Goal: Information Seeking & Learning: Check status

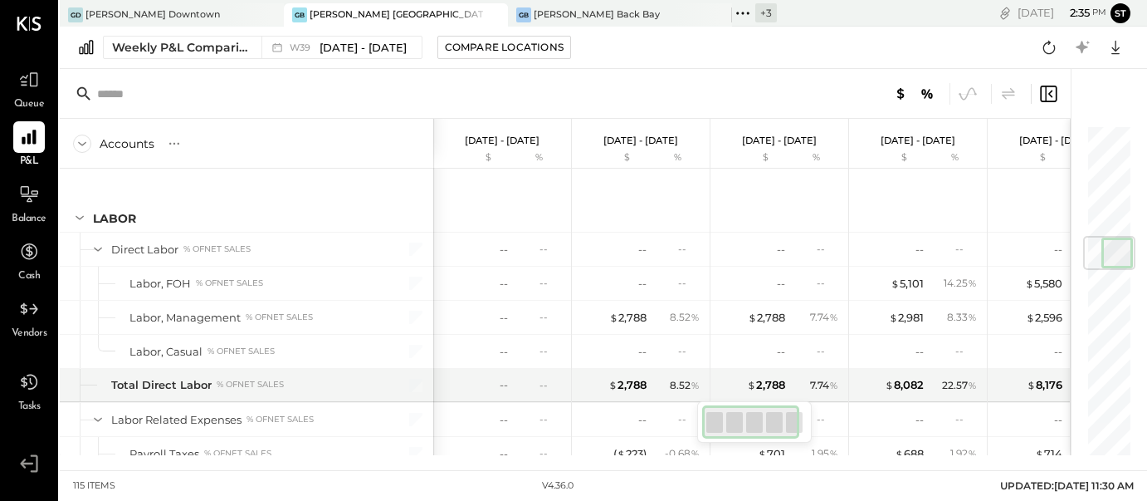
scroll to position [974, 0]
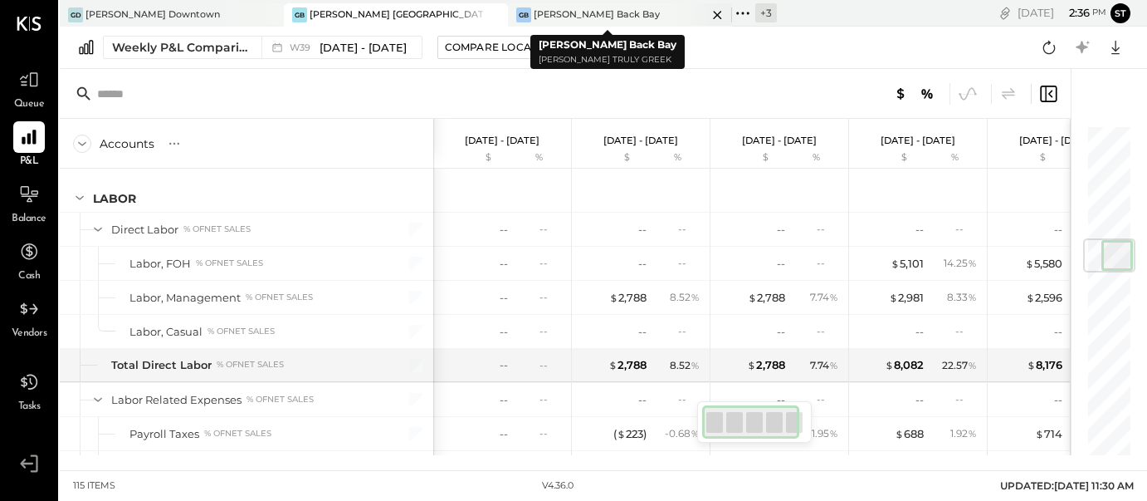
click at [579, 12] on div "GB Greco Back Bay" at bounding box center [607, 14] width 199 height 15
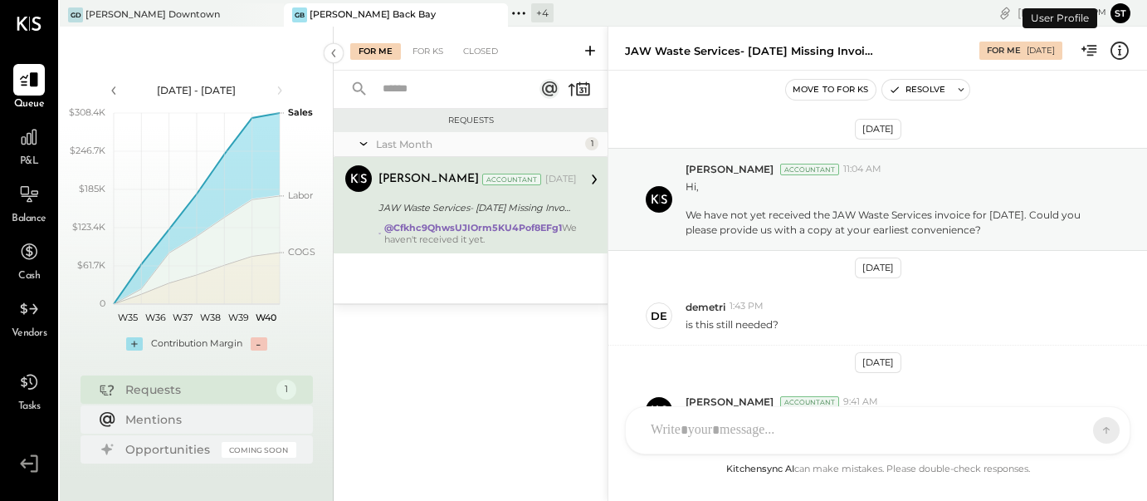
scroll to position [104, 0]
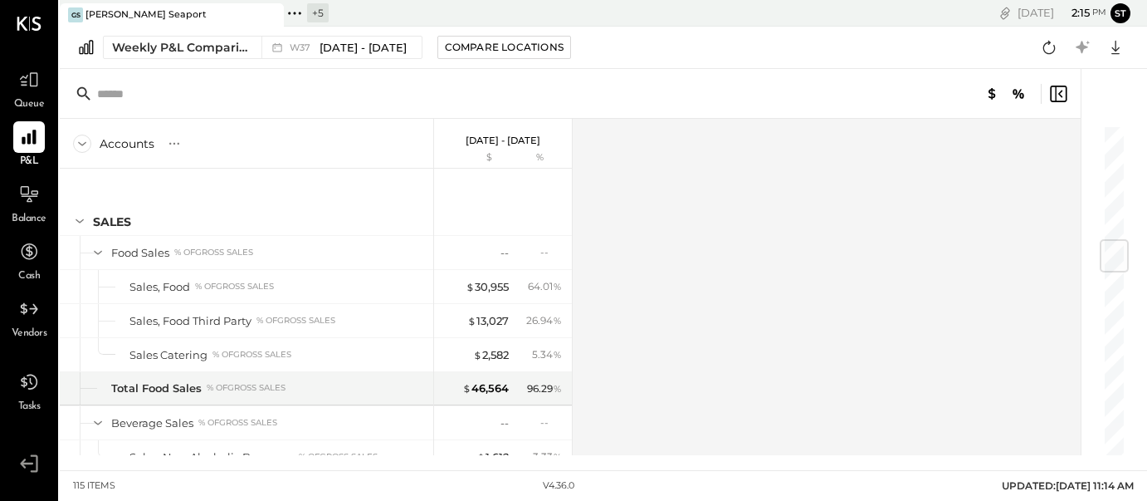
scroll to position [983, 0]
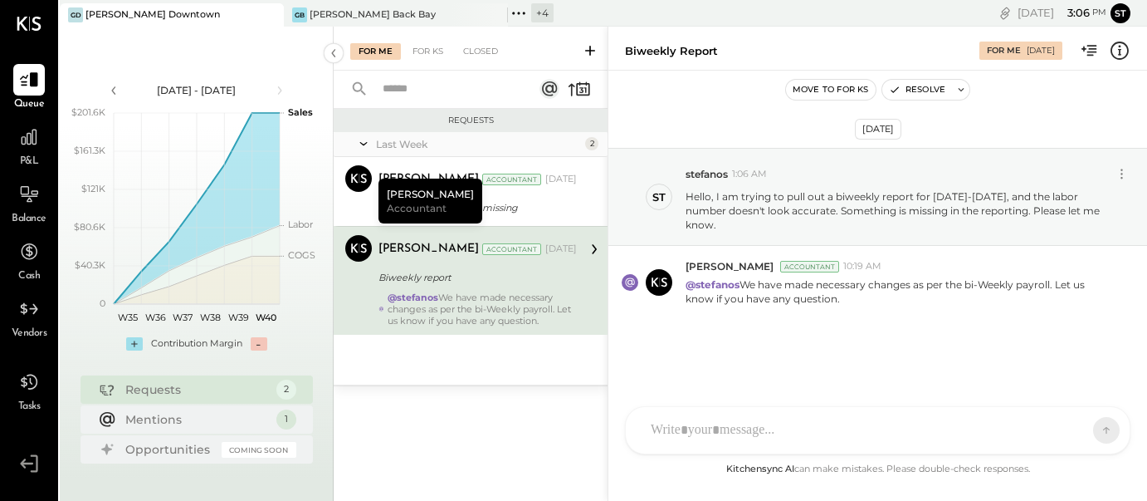
click at [141, 20] on div "[PERSON_NAME] Downtown" at bounding box center [153, 14] width 135 height 13
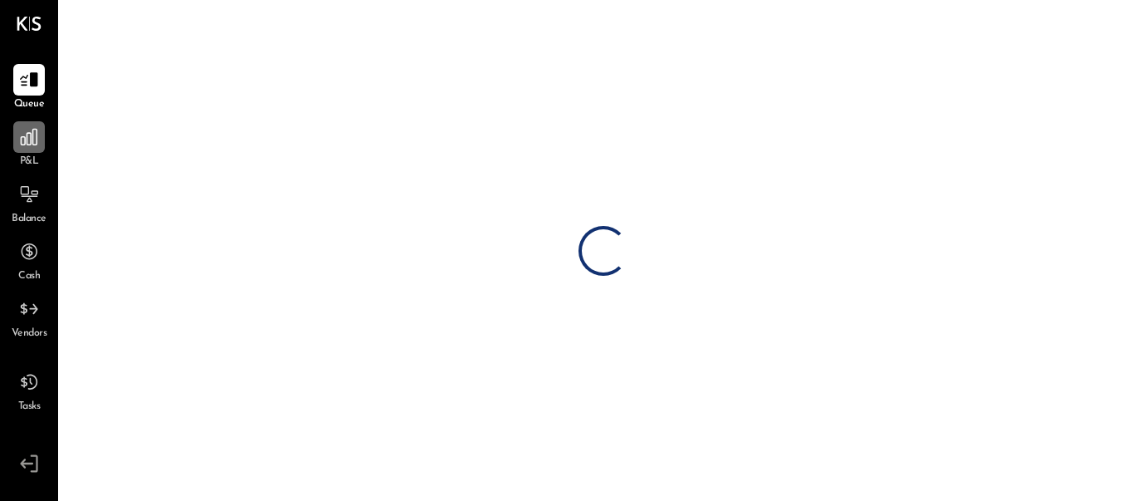
click at [34, 149] on div at bounding box center [29, 137] width 32 height 32
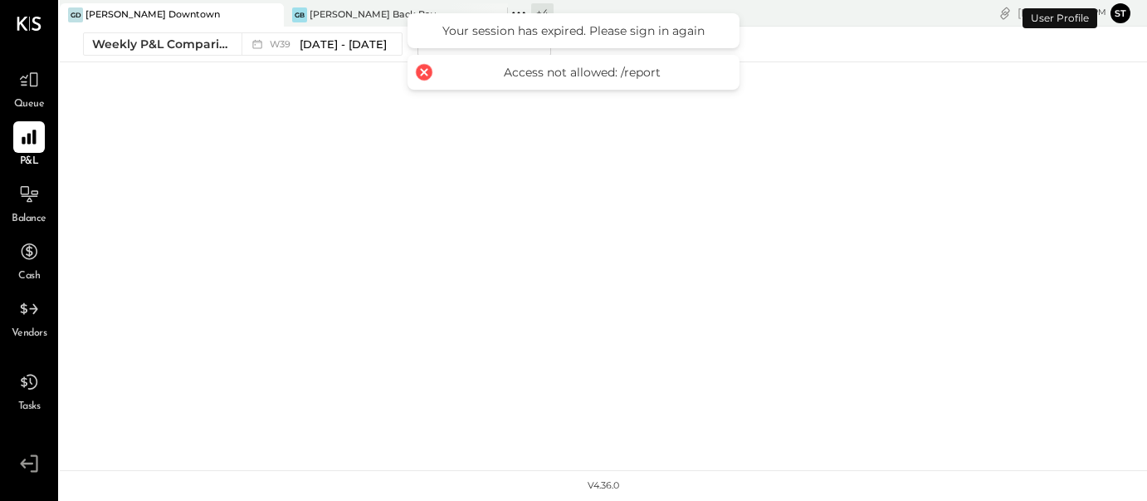
click at [426, 74] on div at bounding box center [424, 72] width 23 height 23
click at [423, 72] on div at bounding box center [424, 72] width 23 height 23
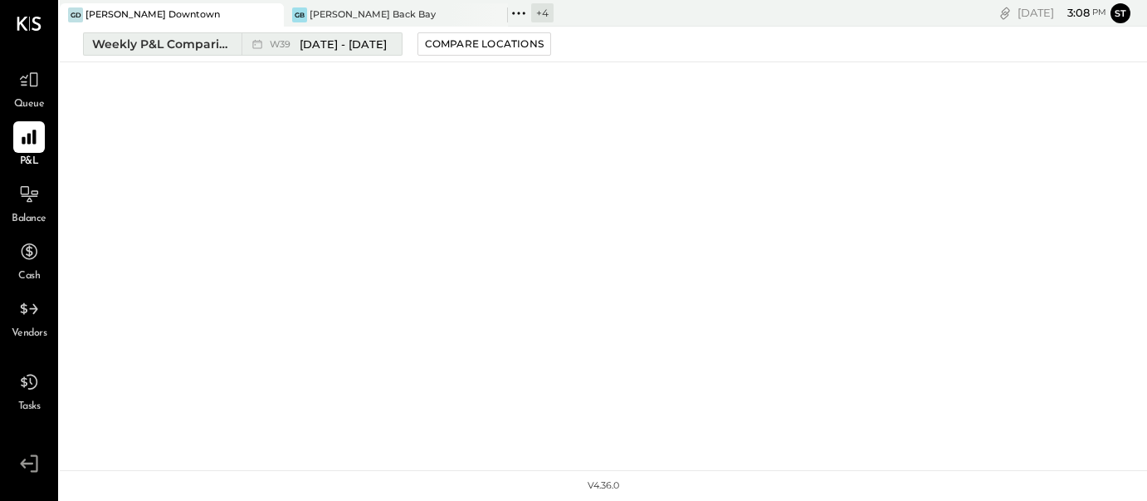
click at [337, 44] on span "[DATE] - [DATE]" at bounding box center [343, 45] width 87 height 16
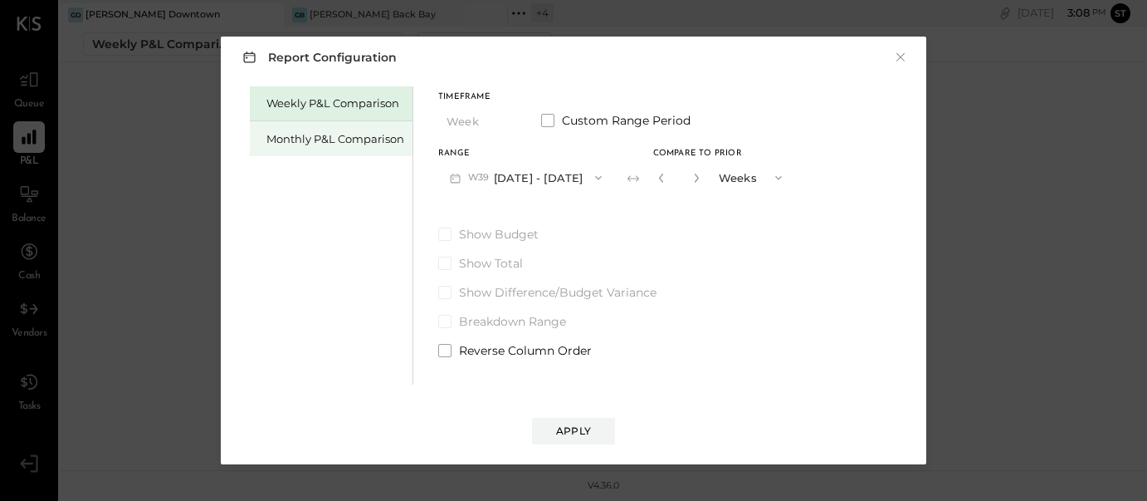
click at [375, 136] on div "Monthly P&L Comparison" at bounding box center [336, 139] width 138 height 16
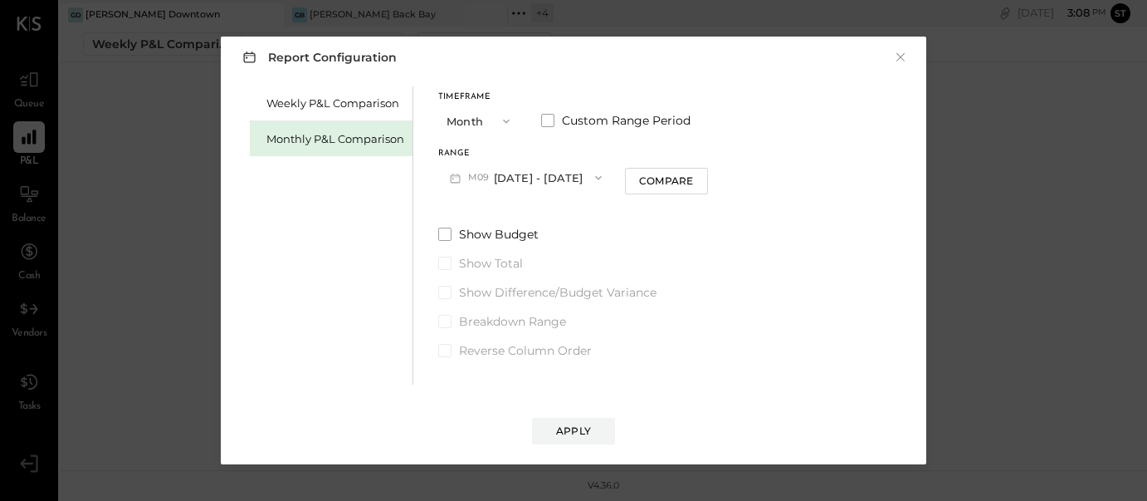
click at [457, 182] on icon "button" at bounding box center [456, 178] width 10 height 9
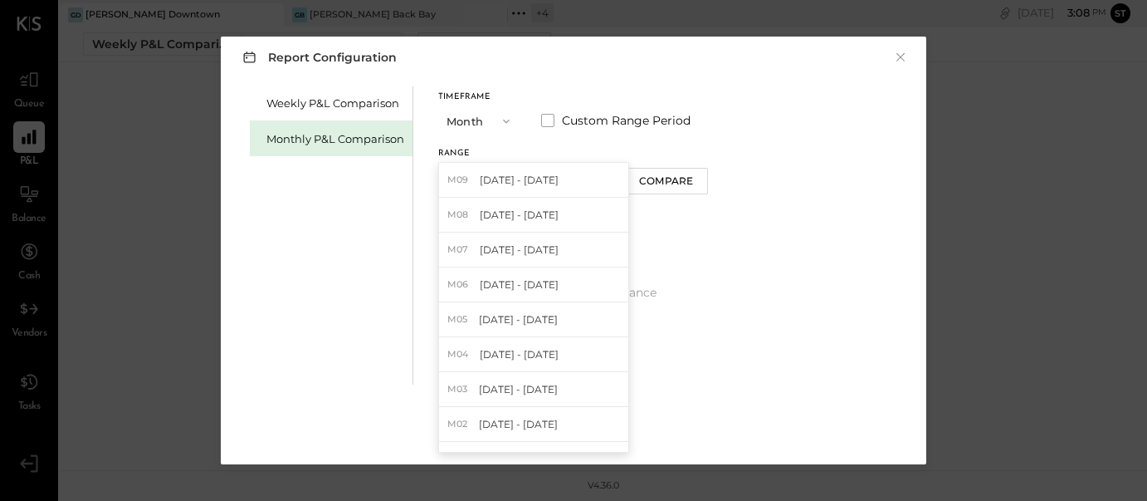
click at [691, 257] on label "Show Total" at bounding box center [573, 263] width 270 height 17
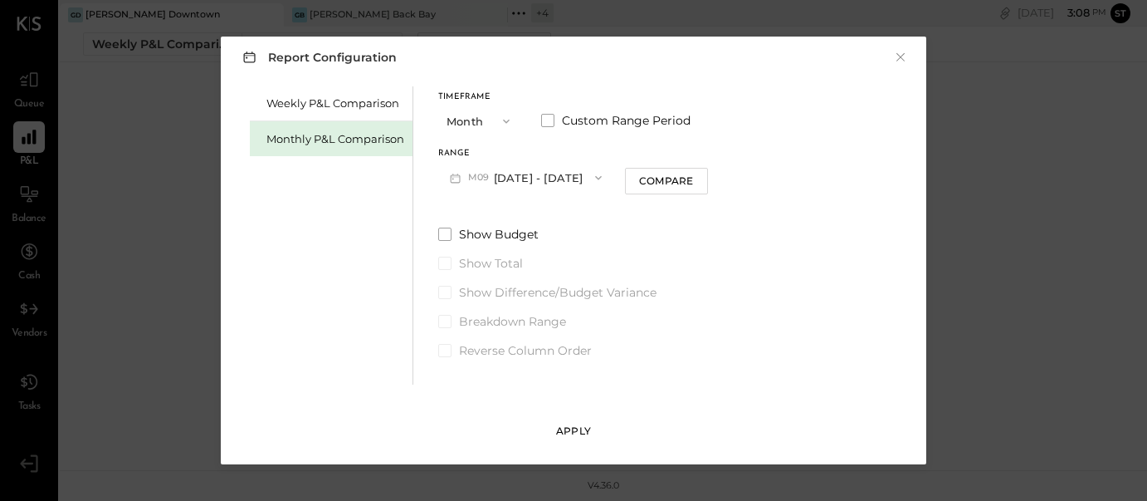
click at [587, 438] on button "Apply" at bounding box center [573, 431] width 83 height 27
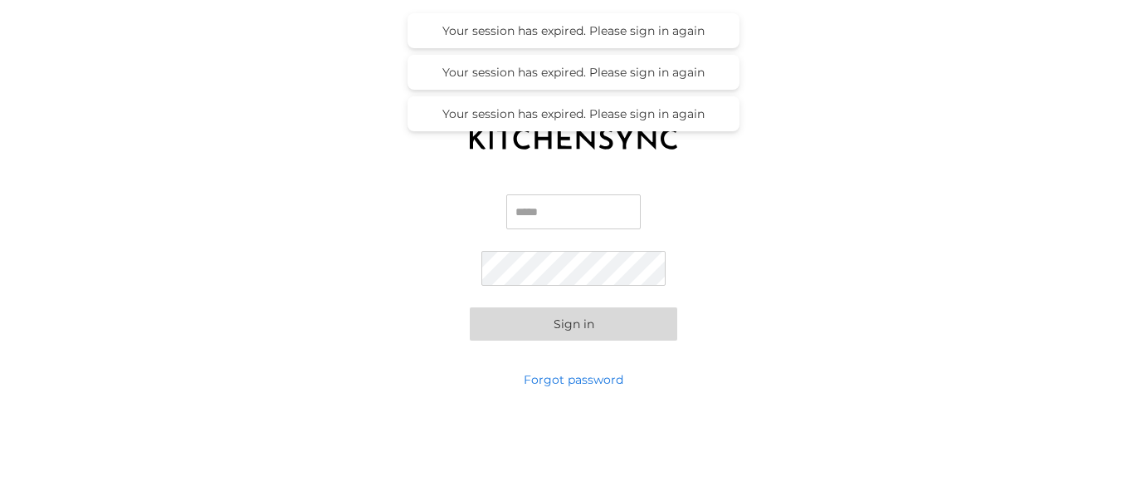
type input "**********"
click at [574, 323] on button "Sign in" at bounding box center [574, 323] width 208 height 33
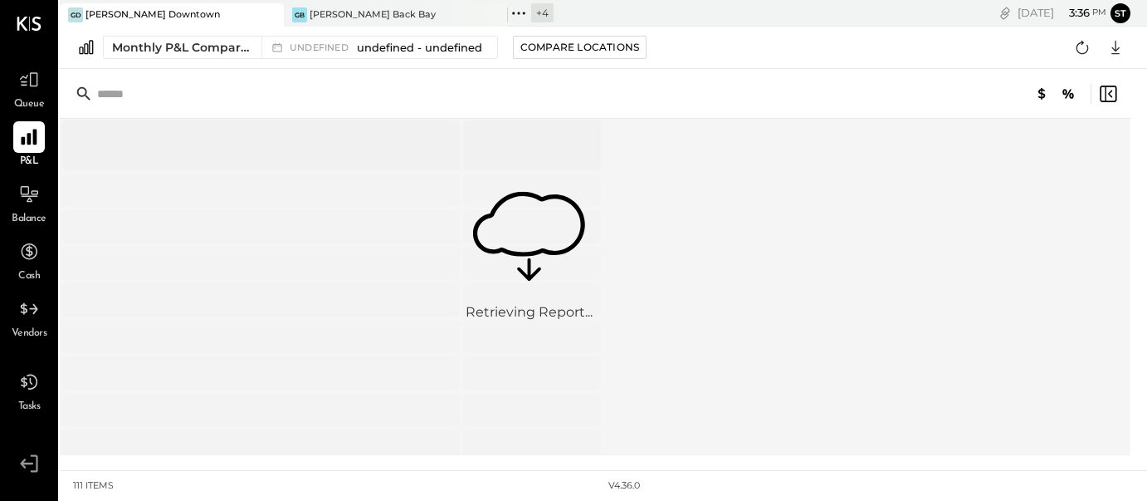
click at [23, 135] on icon at bounding box center [29, 137] width 22 height 22
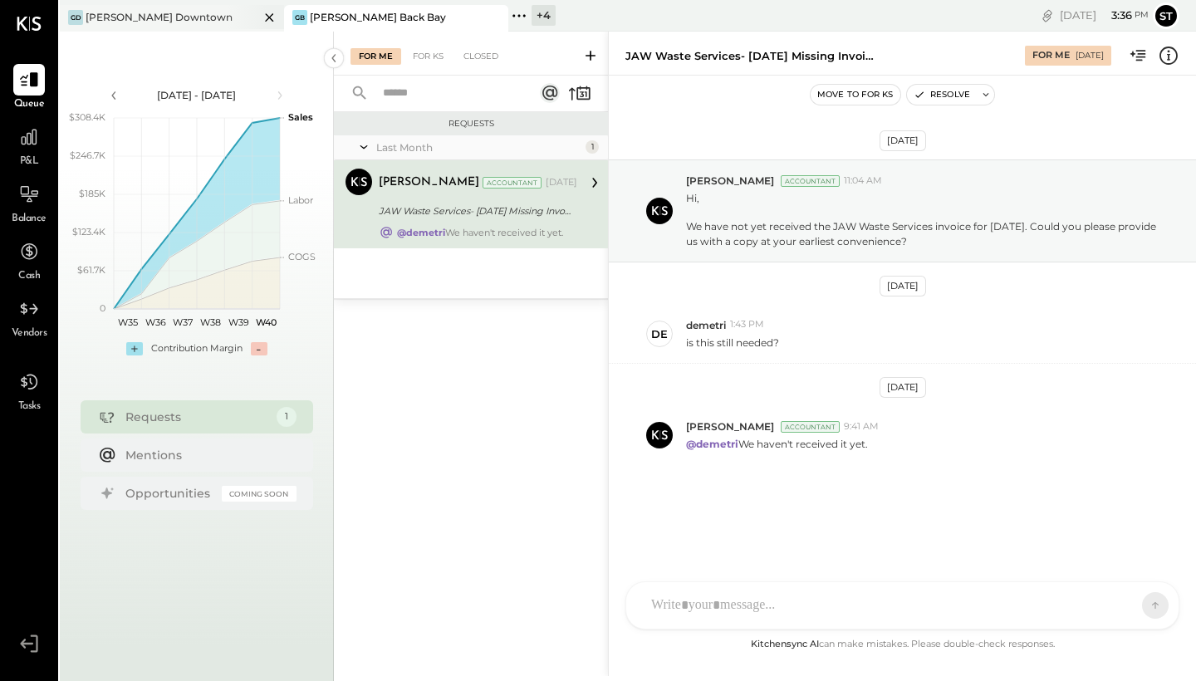
click at [214, 20] on div "[PERSON_NAME] Downtown" at bounding box center [159, 17] width 199 height 15
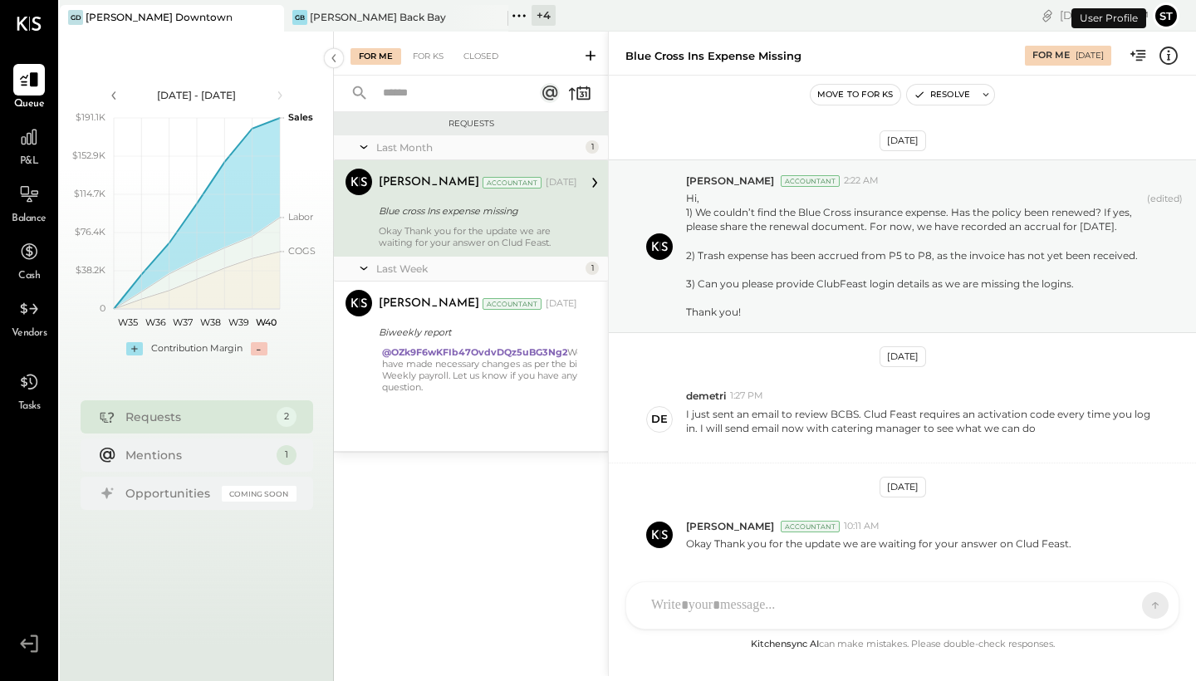
scroll to position [66, 0]
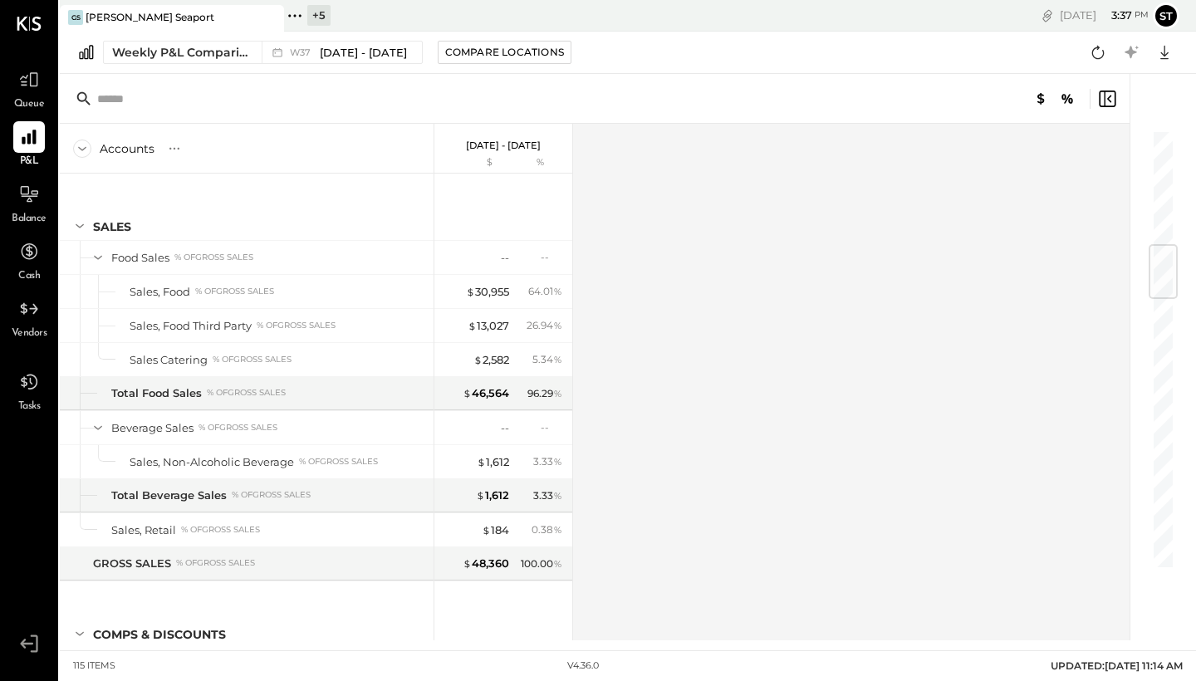
scroll to position [983, 0]
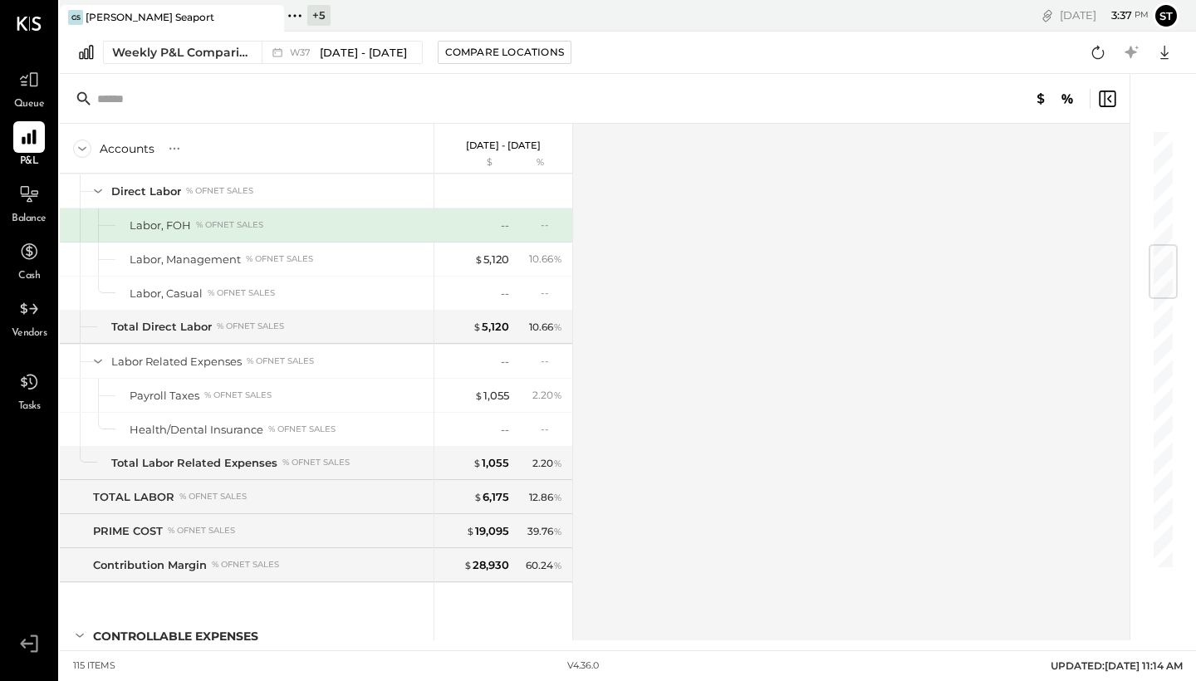
click at [322, 13] on div "+ 5" at bounding box center [318, 15] width 23 height 21
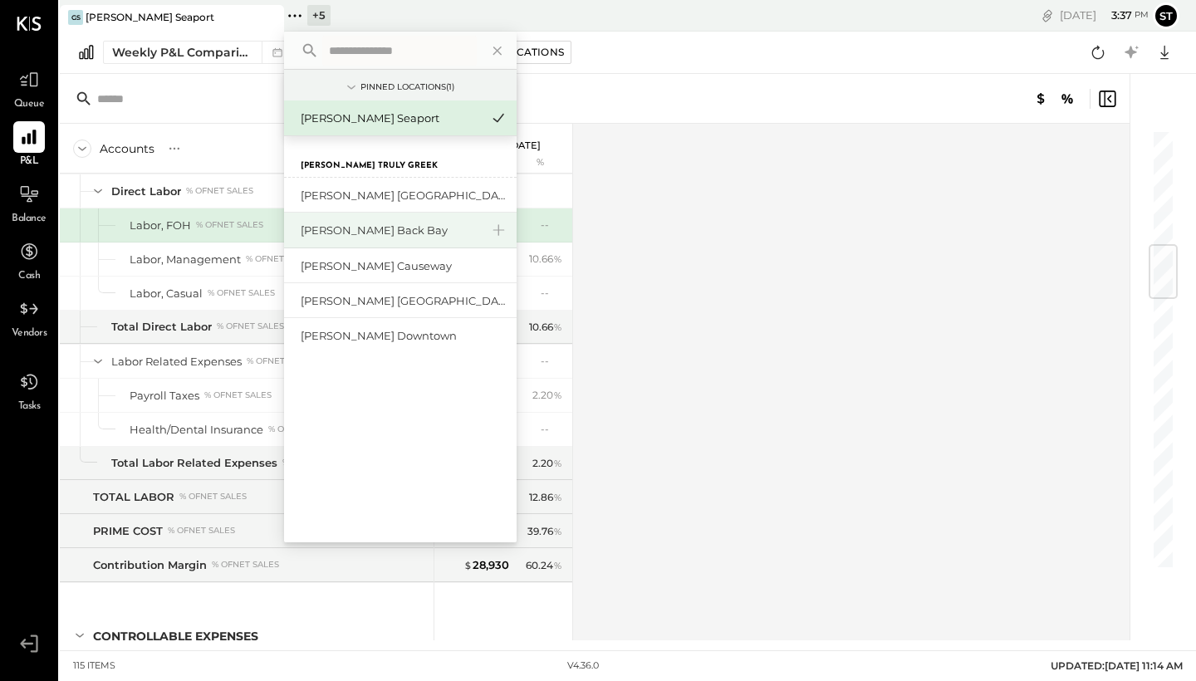
click at [382, 229] on div "[PERSON_NAME] Back Bay" at bounding box center [390, 231] width 179 height 16
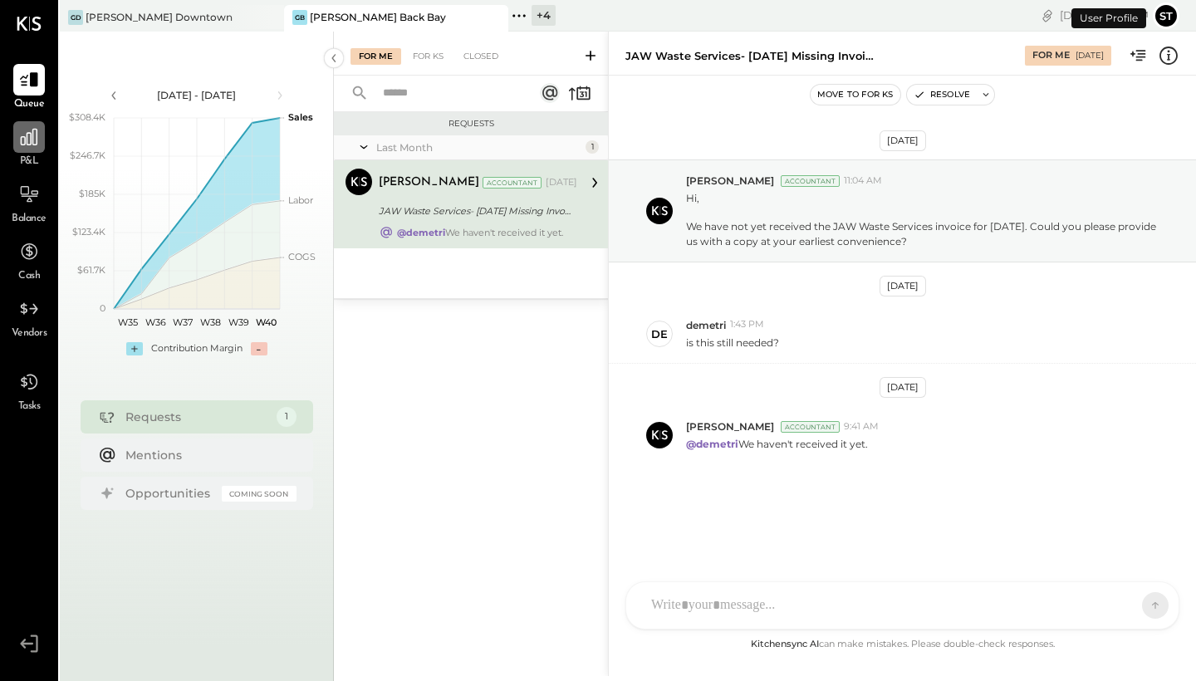
click at [32, 136] on icon at bounding box center [29, 137] width 22 height 22
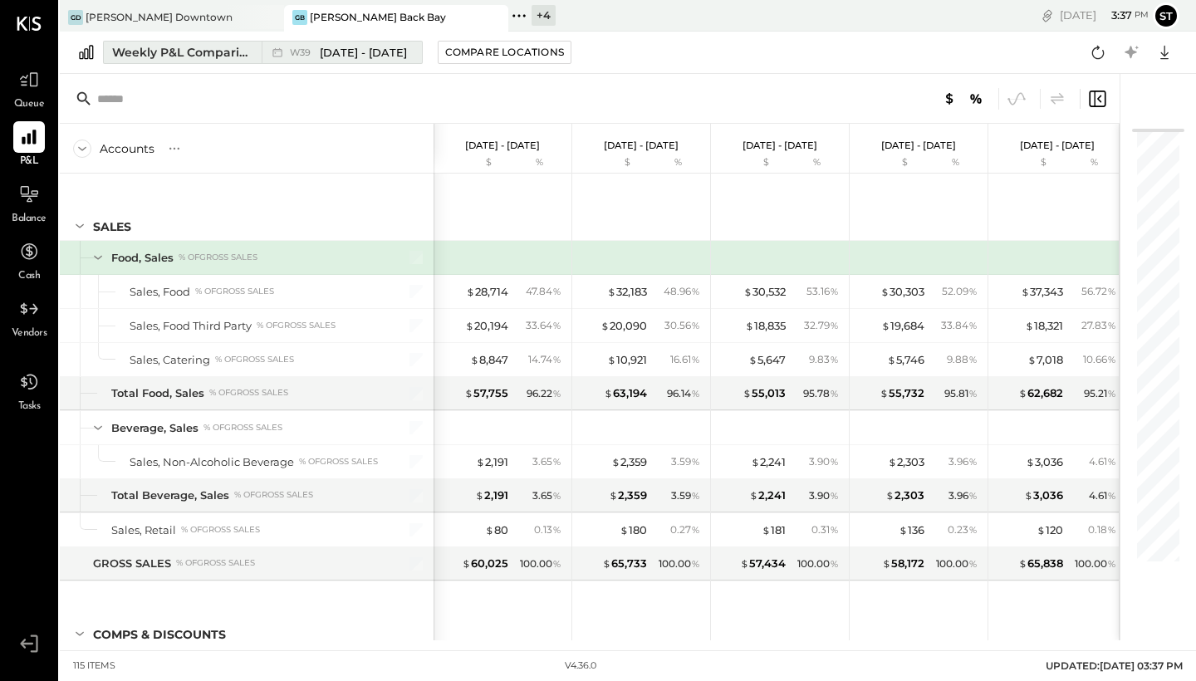
click at [369, 53] on span "[DATE] - [DATE]" at bounding box center [363, 53] width 87 height 16
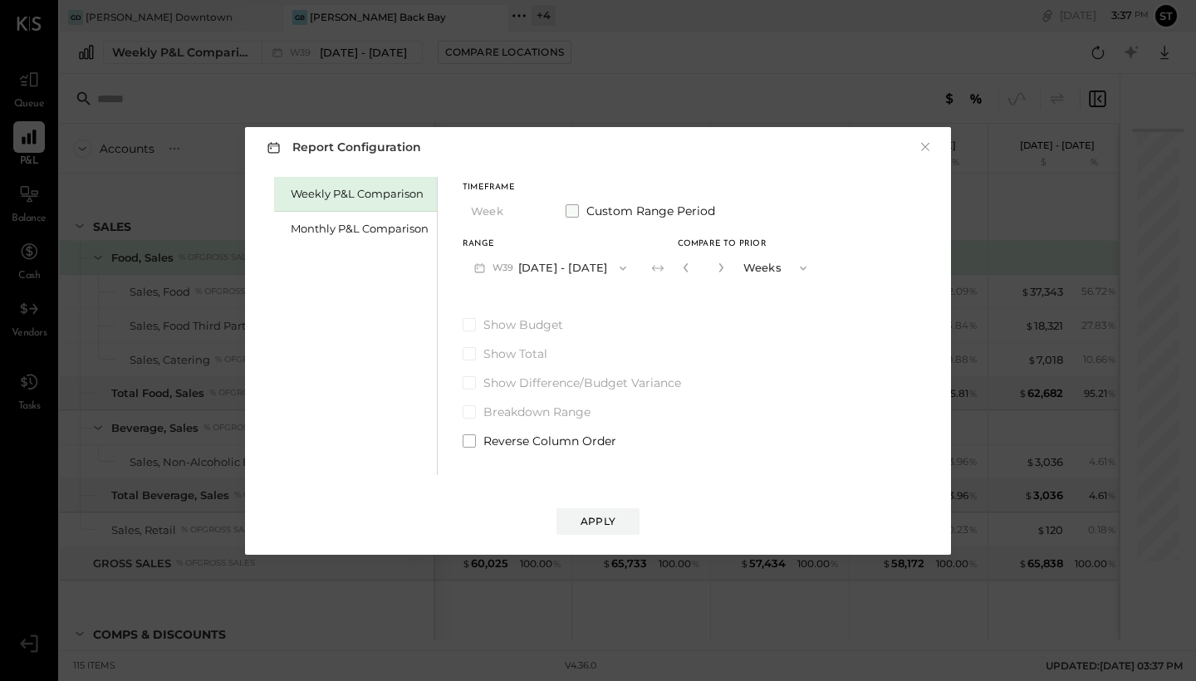
click at [566, 208] on span at bounding box center [571, 210] width 13 height 13
click at [543, 262] on button "[DATE]" at bounding box center [511, 267] width 99 height 31
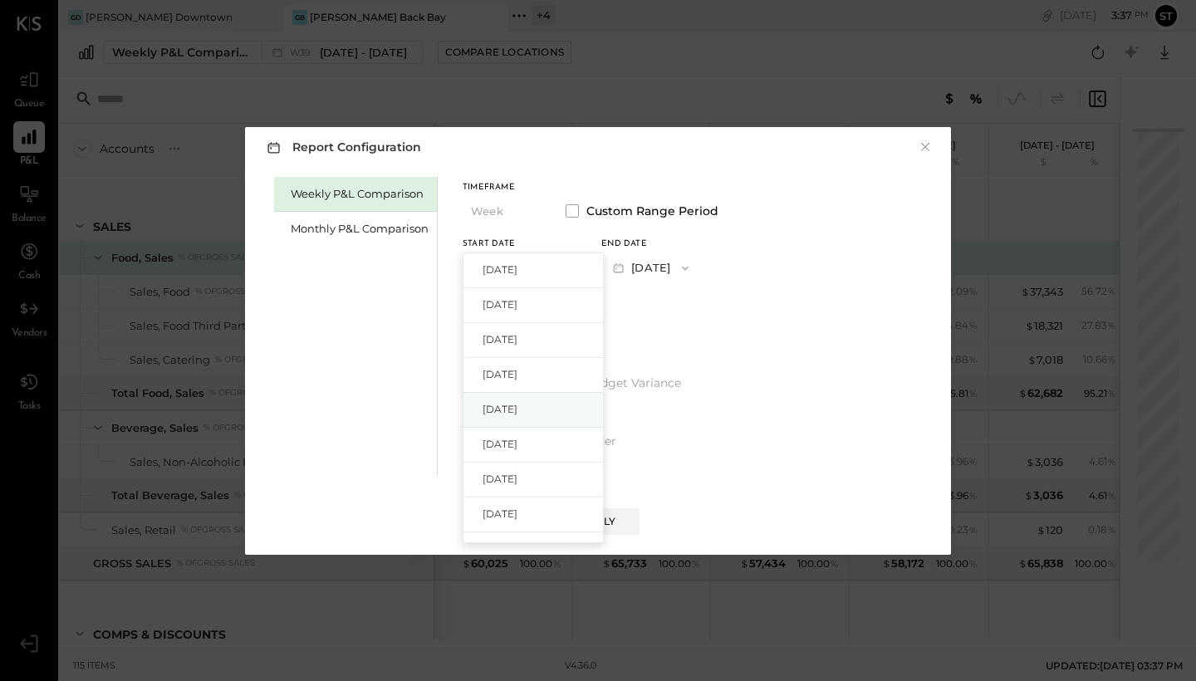
click at [517, 407] on span "[DATE]" at bounding box center [499, 409] width 35 height 14
click at [690, 271] on button "[DATE]" at bounding box center [650, 267] width 99 height 31
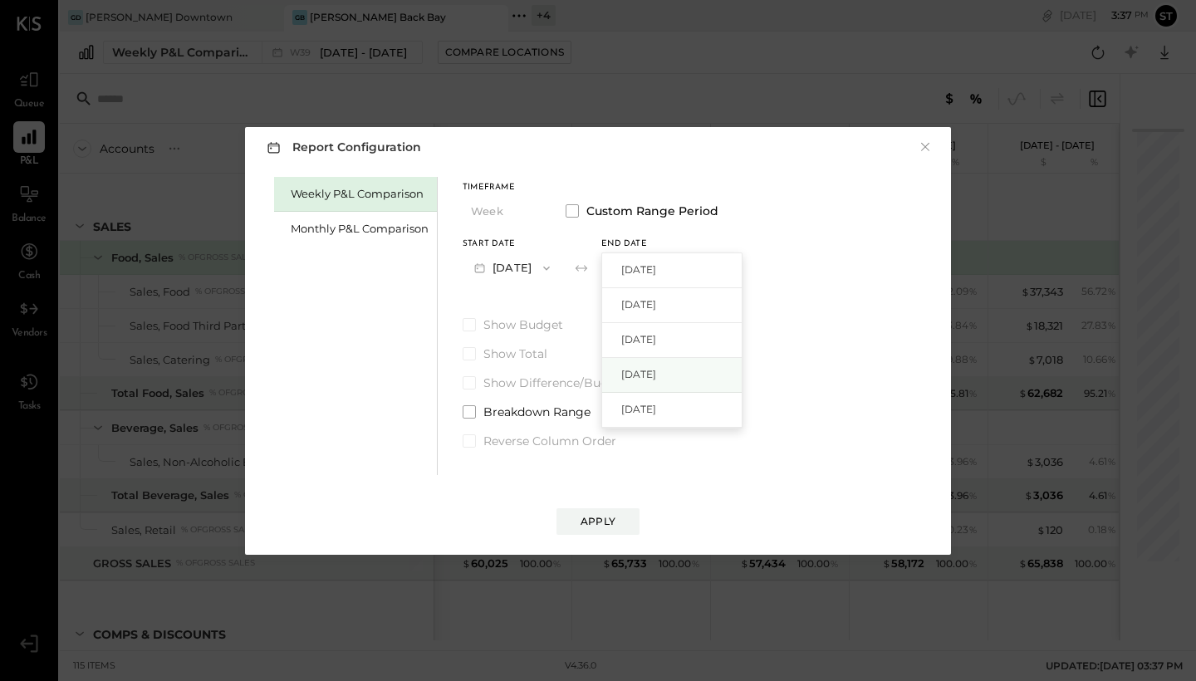
click at [656, 375] on span "[DATE]" at bounding box center [638, 374] width 35 height 14
click at [589, 514] on div "Apply" at bounding box center [597, 521] width 35 height 14
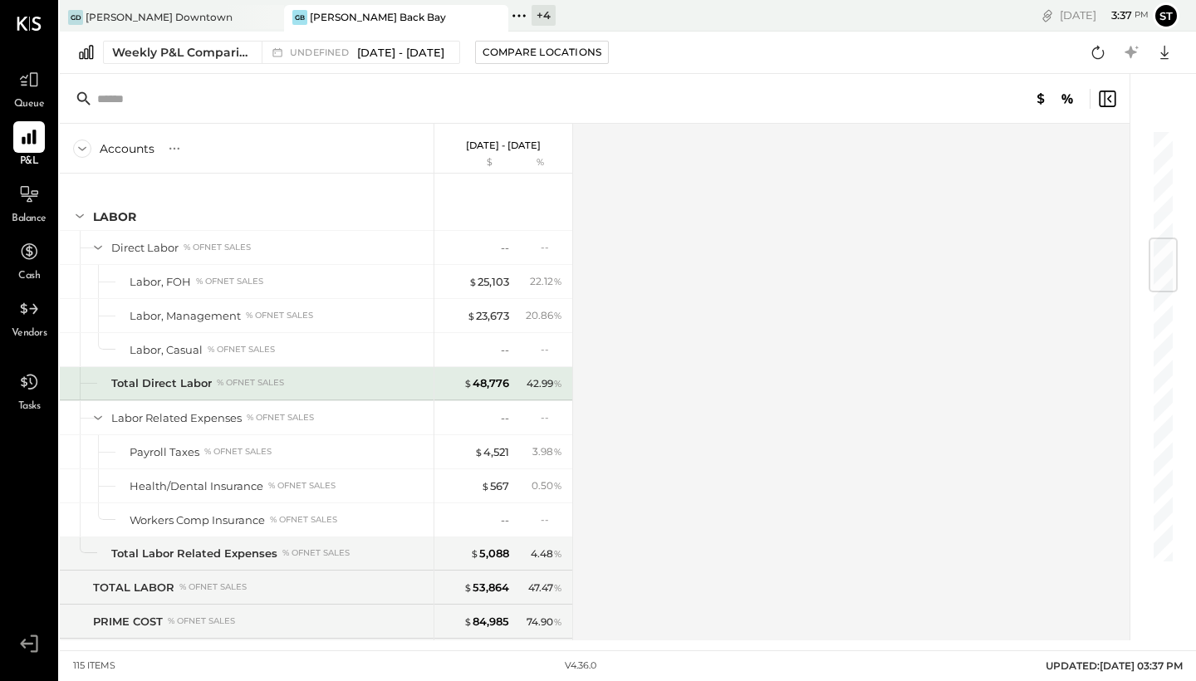
scroll to position [927, 0]
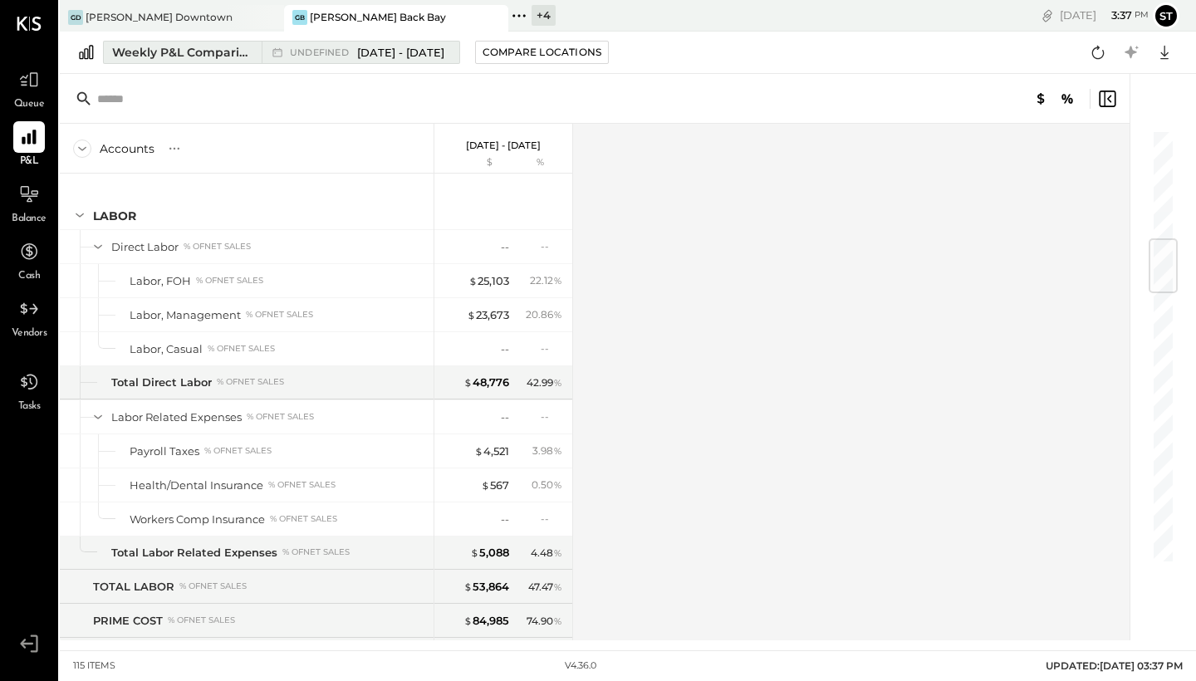
click at [390, 58] on span "[DATE] - [DATE]" at bounding box center [400, 53] width 87 height 16
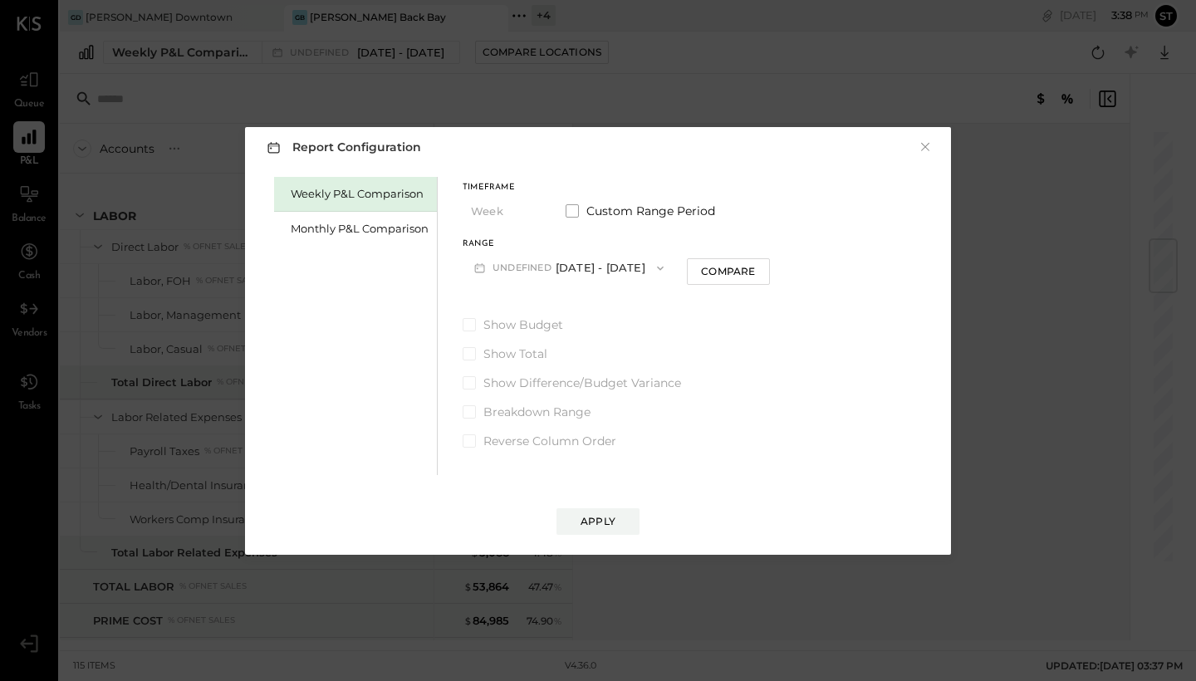
click at [354, 81] on div "Report Configuration × Weekly P&L Comparison Monthly P&L Comparison Timeframe W…" at bounding box center [598, 340] width 1196 height 681
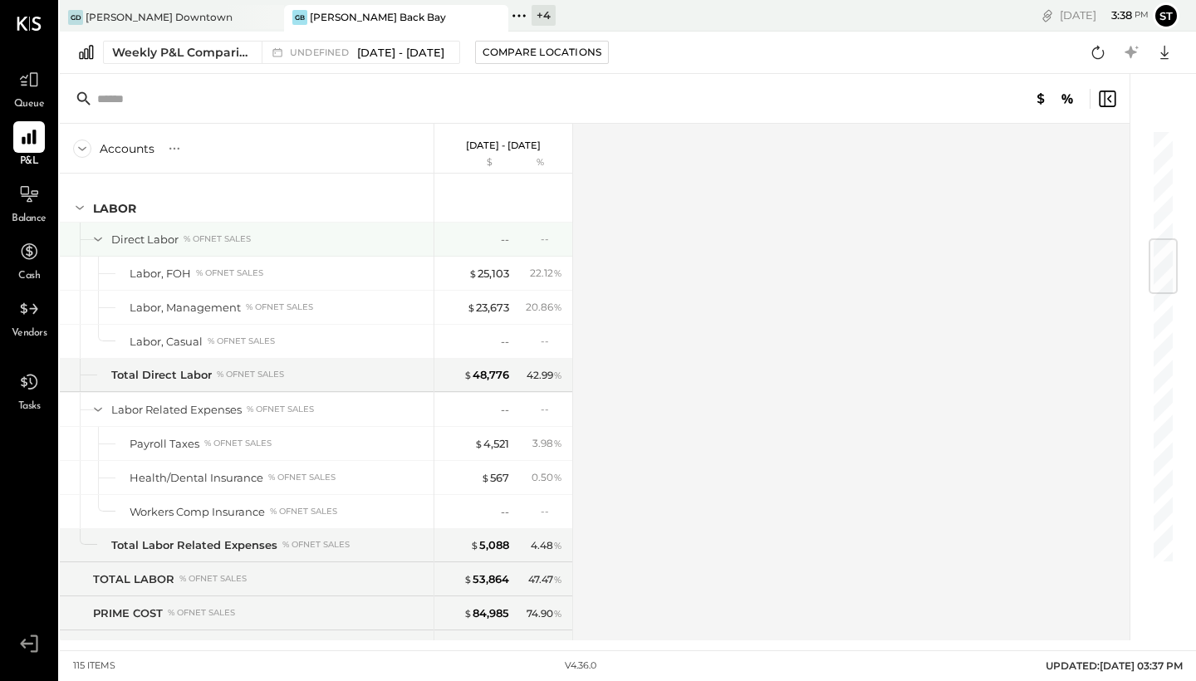
scroll to position [937, 0]
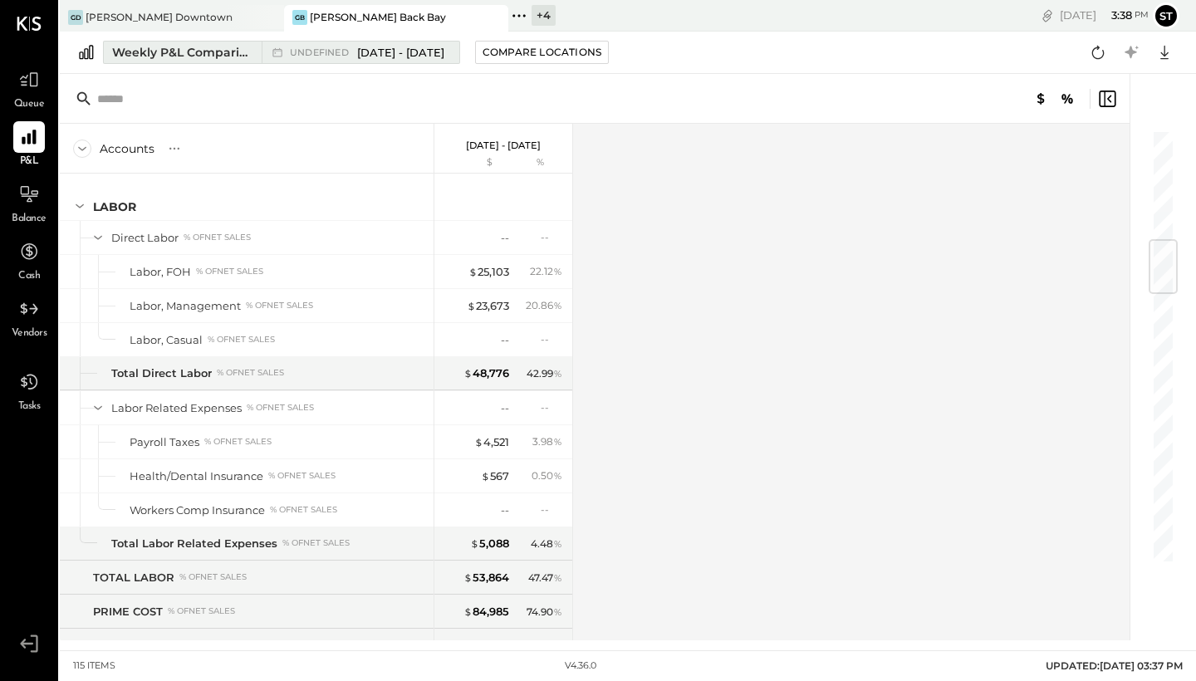
click at [394, 45] on div "undefined [DATE] - [DATE]" at bounding box center [356, 53] width 189 height 22
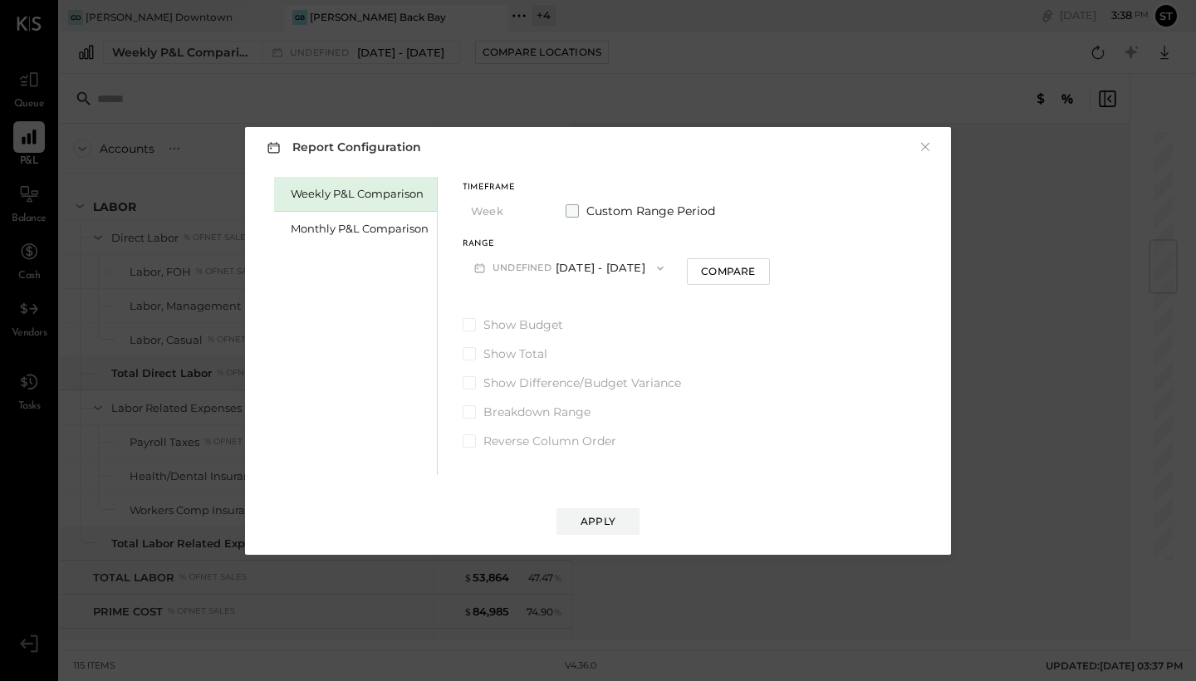
click at [570, 212] on span at bounding box center [571, 210] width 13 height 13
click at [519, 269] on button "[DATE]" at bounding box center [511, 267] width 99 height 31
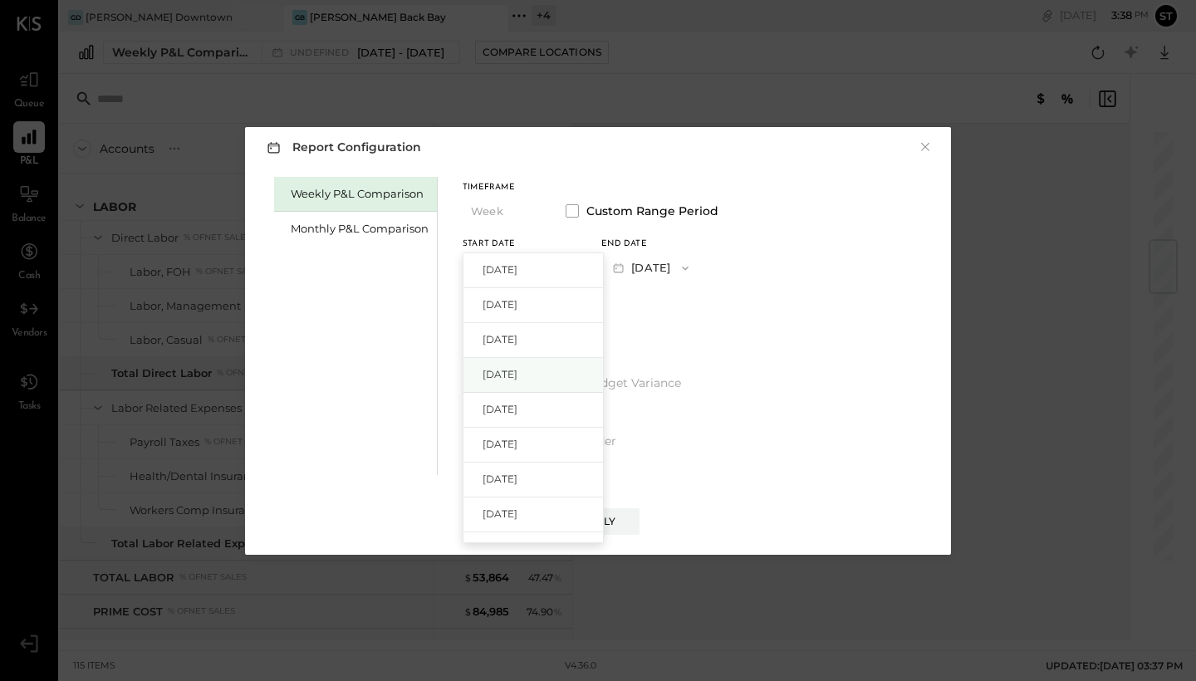
click at [517, 379] on span "[DATE]" at bounding box center [499, 374] width 35 height 14
click at [692, 271] on icon "button" at bounding box center [684, 268] width 13 height 13
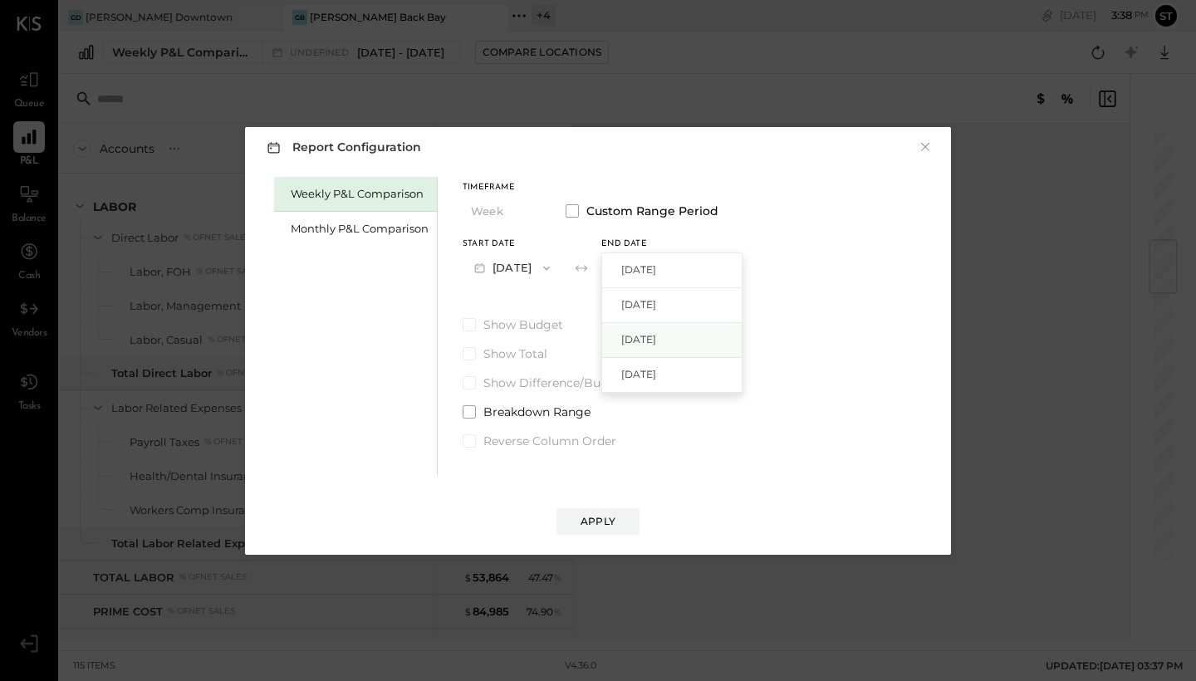
click at [708, 345] on div "[DATE]" at bounding box center [671, 340] width 139 height 35
click at [610, 520] on div "Apply" at bounding box center [597, 521] width 35 height 14
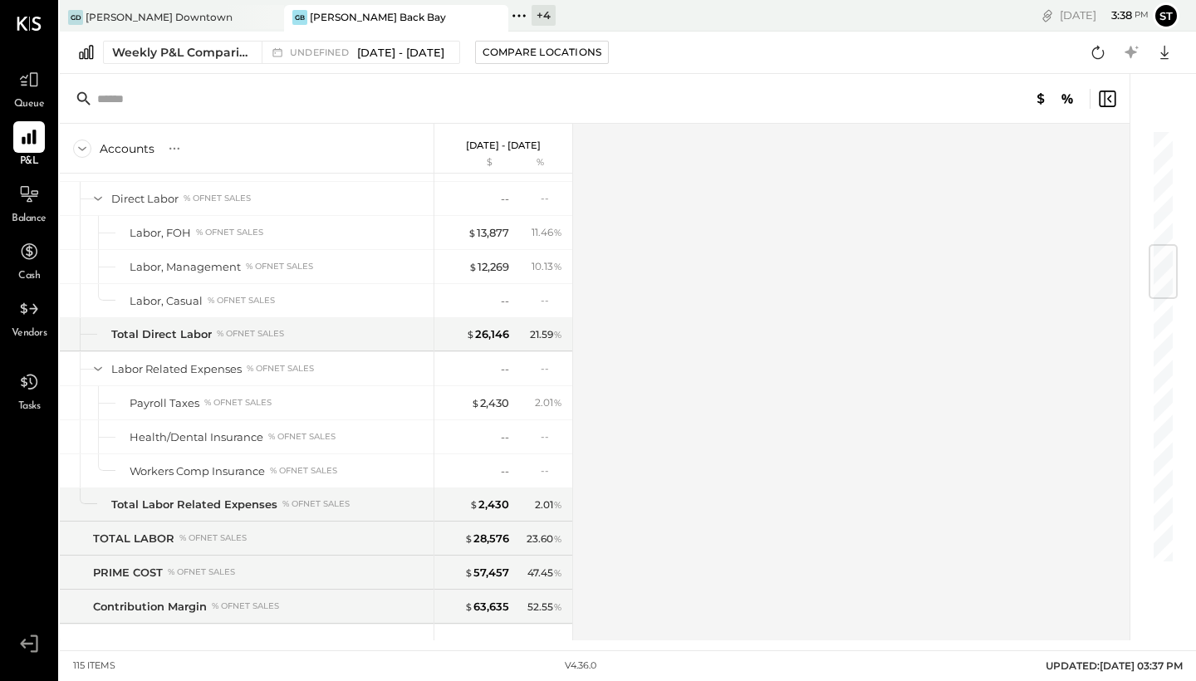
scroll to position [977, 0]
click at [242, 17] on div at bounding box center [255, 17] width 58 height 24
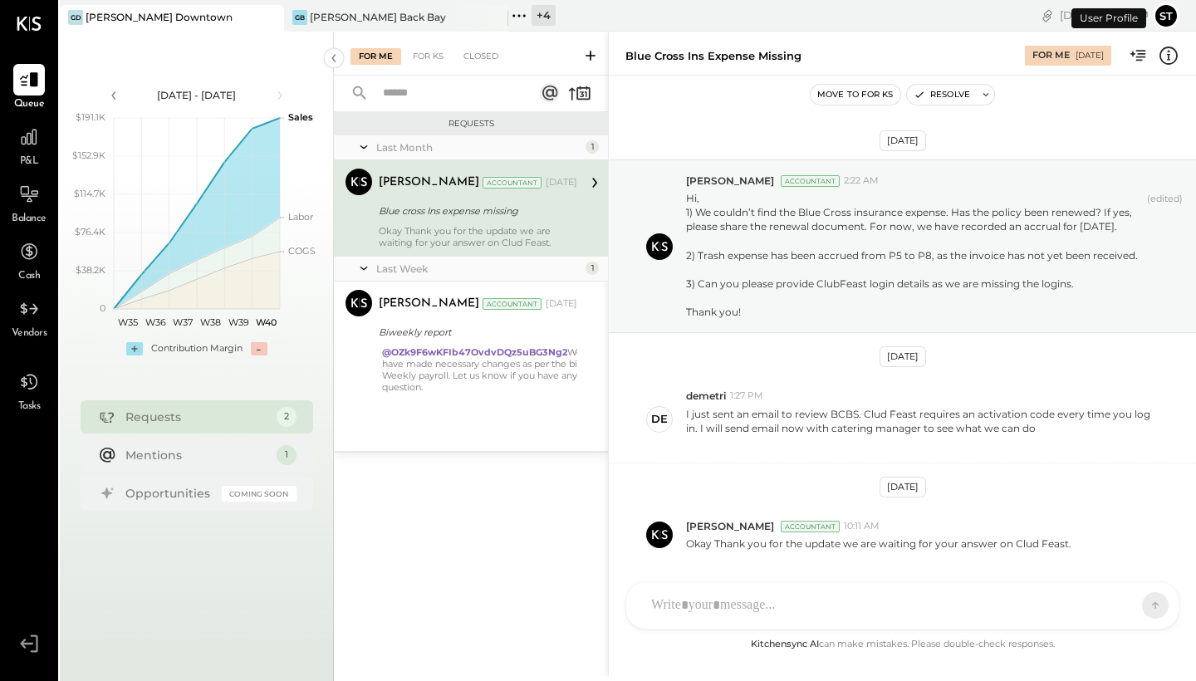
scroll to position [66, 0]
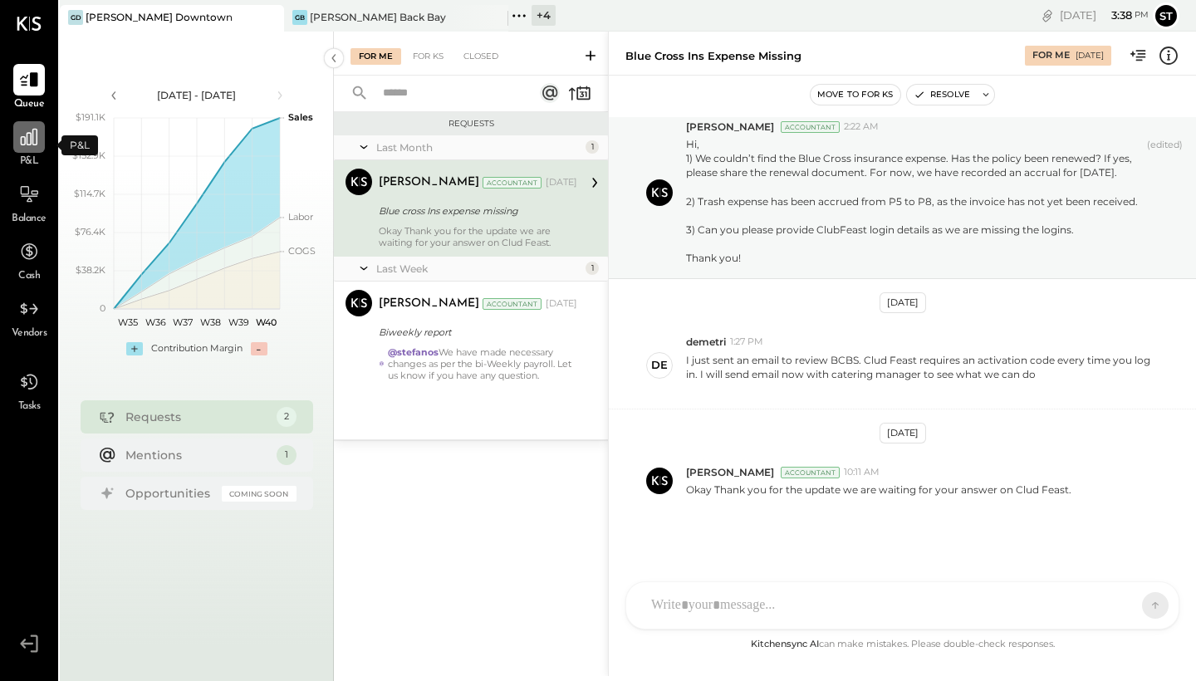
click at [32, 137] on icon at bounding box center [29, 137] width 22 height 22
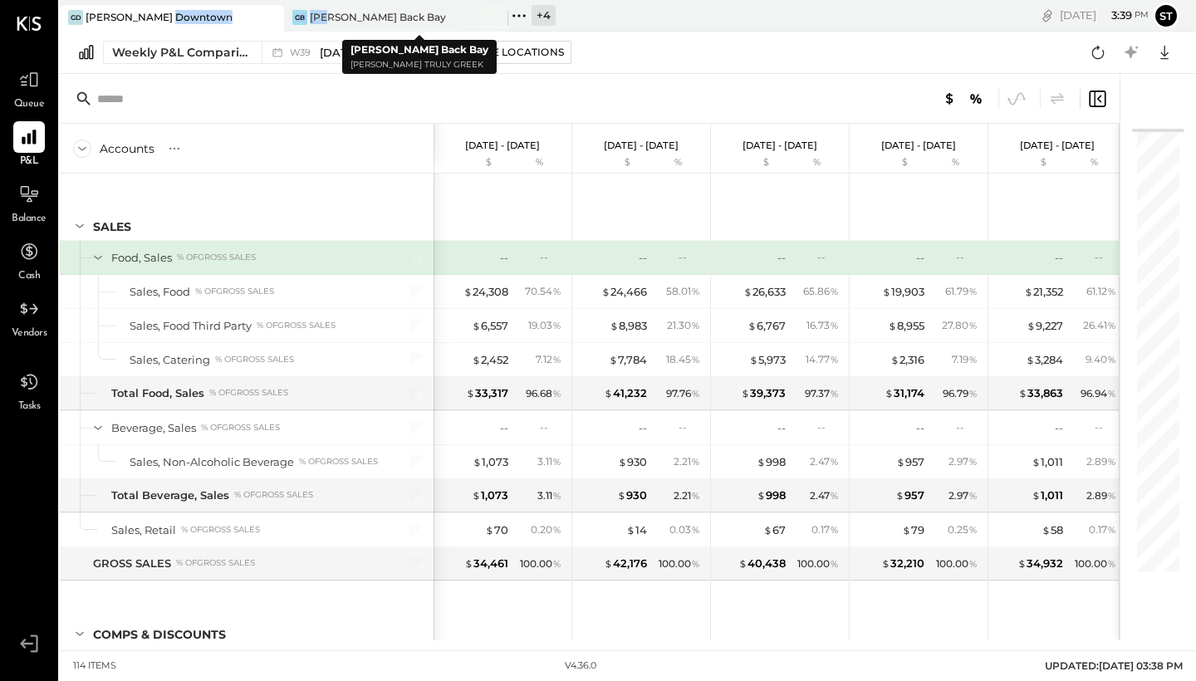
drag, startPoint x: 325, startPoint y: 18, endPoint x: 224, endPoint y: 11, distance: 100.7
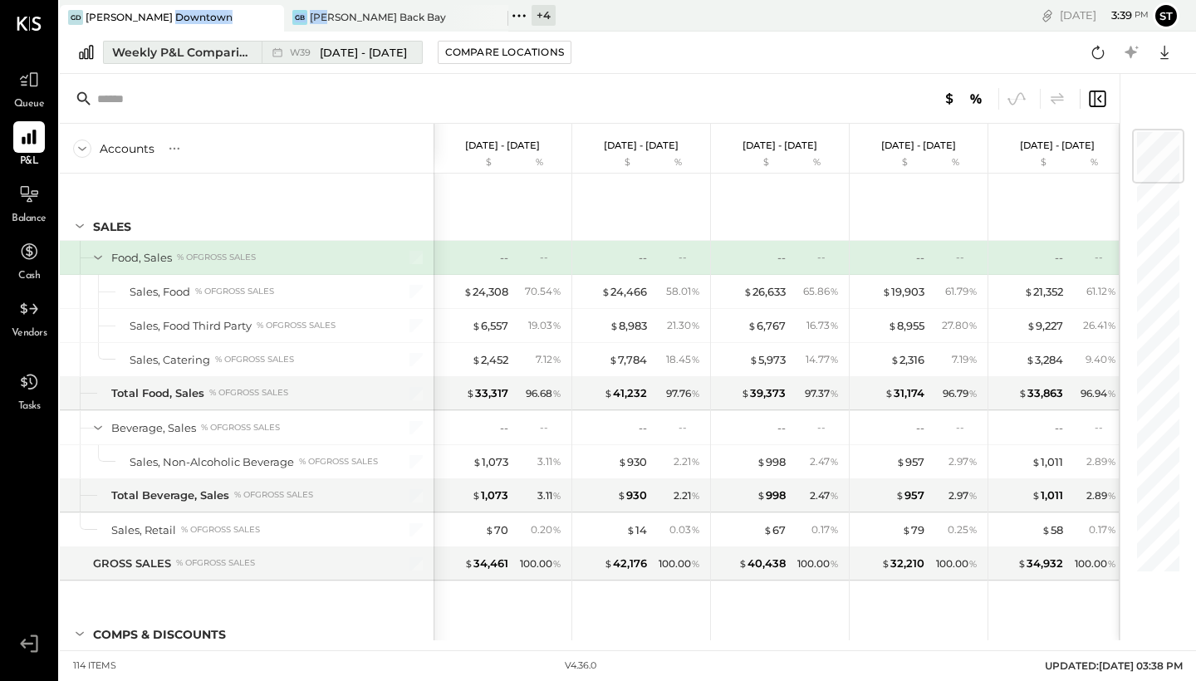
click at [365, 53] on span "[DATE] - [DATE]" at bounding box center [363, 53] width 87 height 16
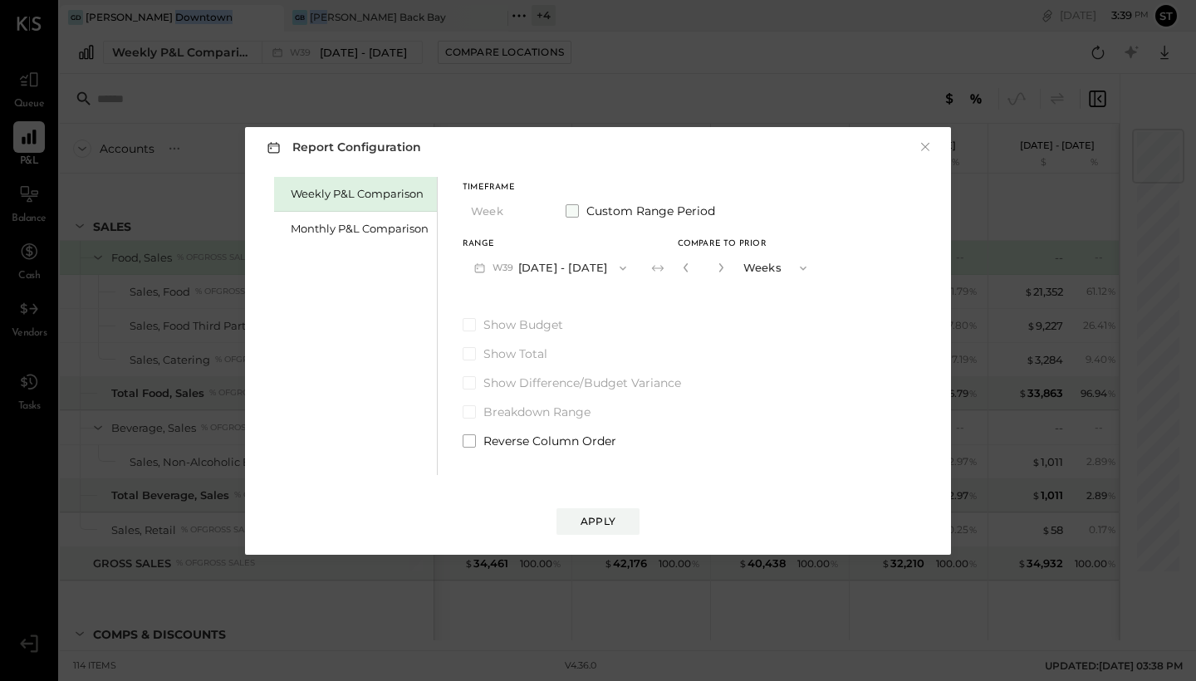
click at [573, 211] on span at bounding box center [571, 210] width 13 height 13
click at [541, 266] on button "[DATE]" at bounding box center [511, 267] width 99 height 31
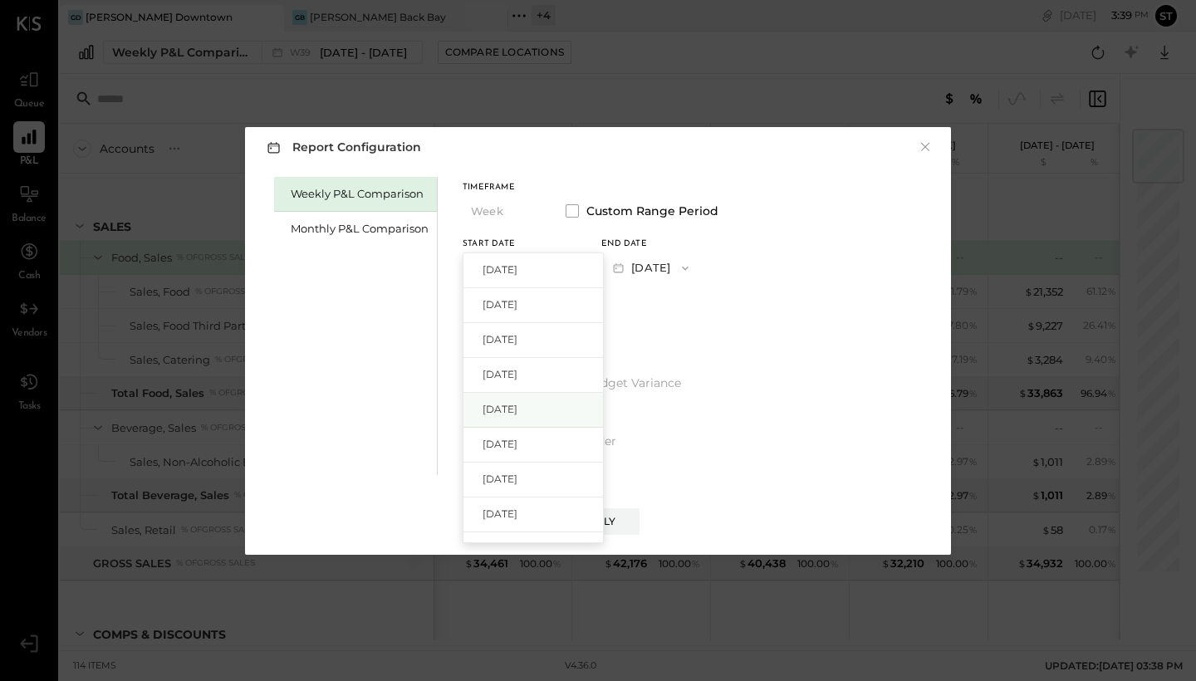
click at [516, 401] on div "[DATE]" at bounding box center [532, 410] width 139 height 35
click at [692, 266] on icon "button" at bounding box center [684, 268] width 13 height 13
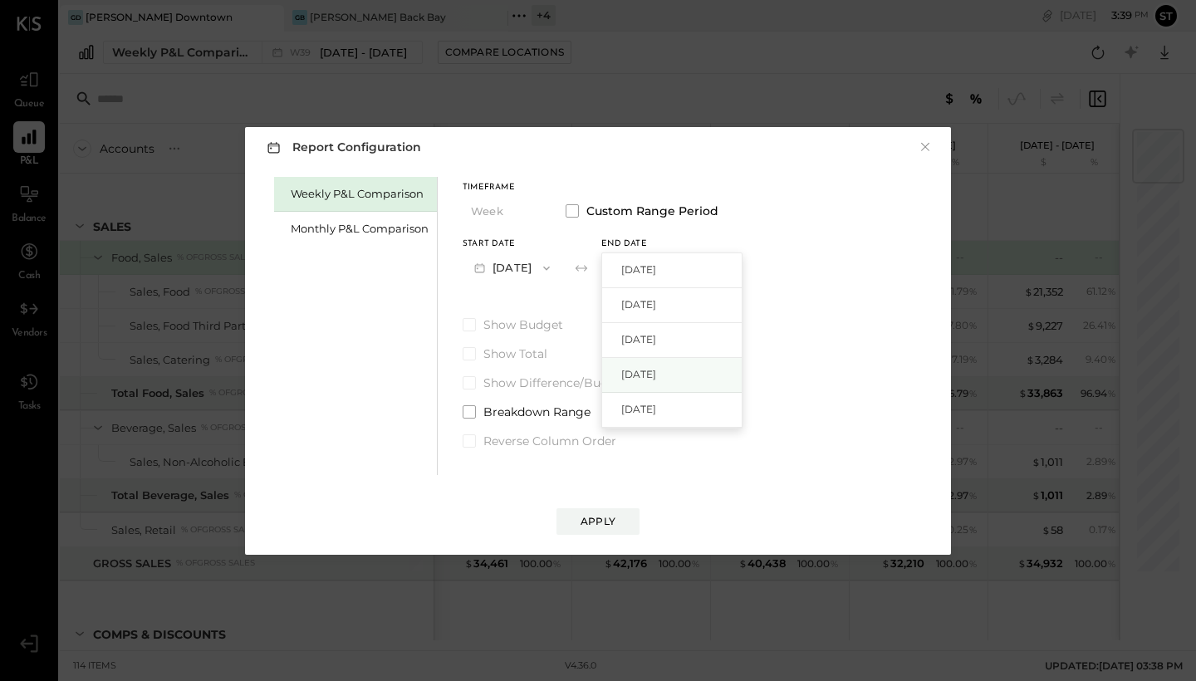
click at [691, 365] on div "[DATE]" at bounding box center [671, 375] width 139 height 35
click at [592, 516] on div "Apply" at bounding box center [597, 521] width 35 height 14
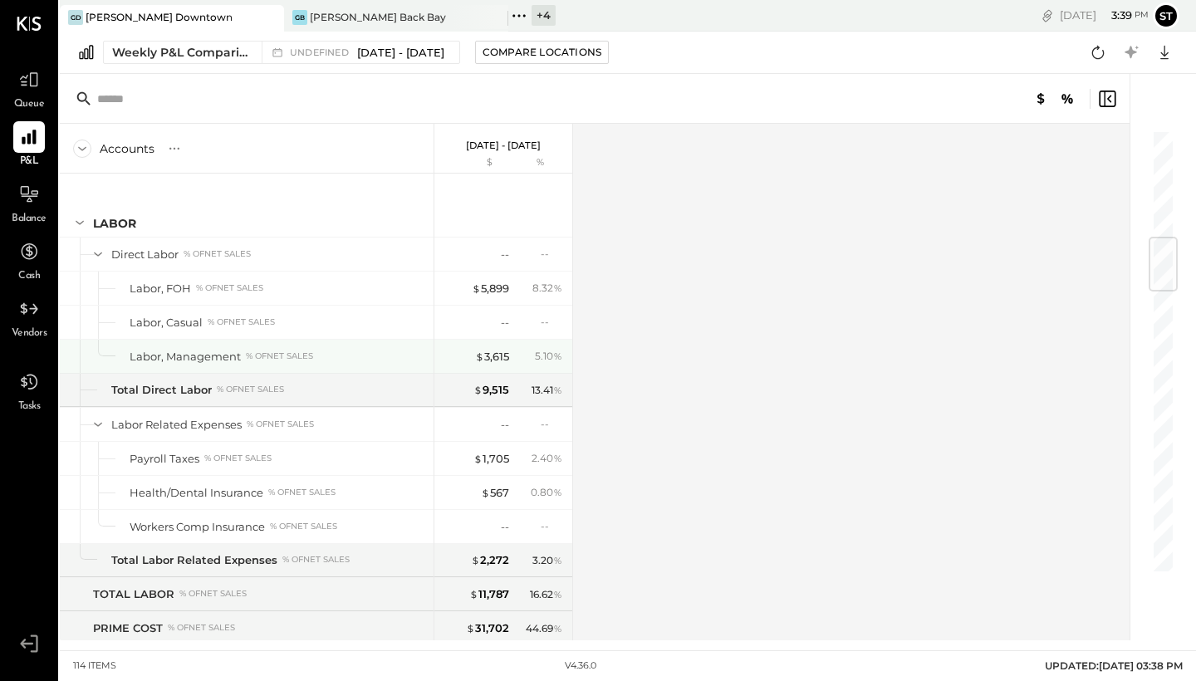
scroll to position [923, 0]
